Goal: Transaction & Acquisition: Book appointment/travel/reservation

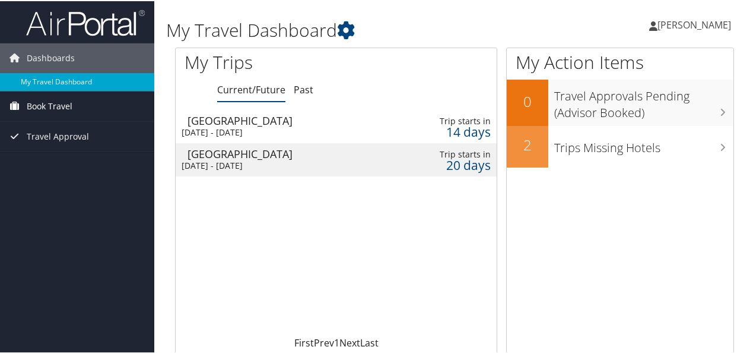
click at [47, 108] on span "Book Travel" at bounding box center [50, 105] width 46 height 30
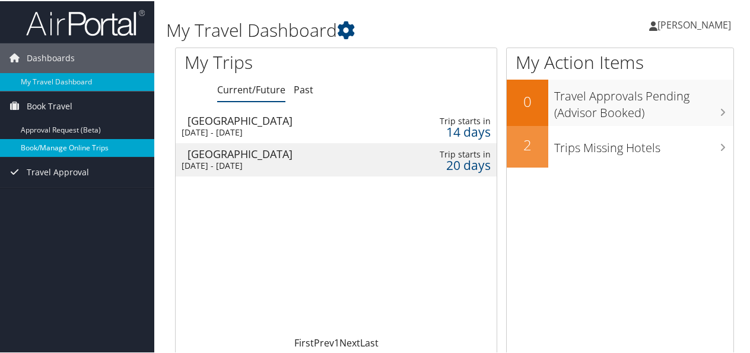
click at [63, 147] on link "Book/Manage Online Trips" at bounding box center [77, 147] width 154 height 18
